Goal: Information Seeking & Learning: Learn about a topic

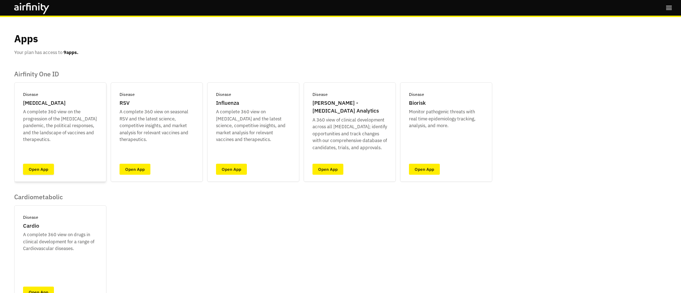
click at [38, 169] on link "Open App" at bounding box center [38, 169] width 31 height 11
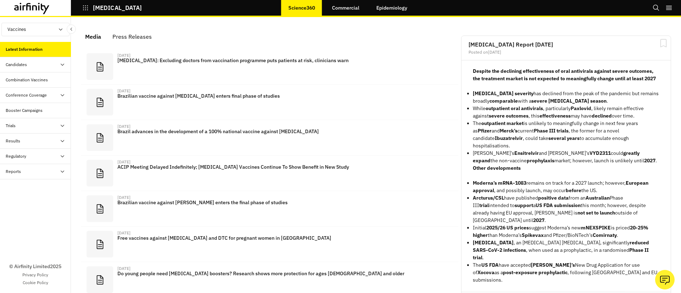
scroll to position [426, 213]
click at [384, 13] on link "Epidemiology" at bounding box center [391, 7] width 45 height 17
